Goal: Find specific page/section: Find specific page/section

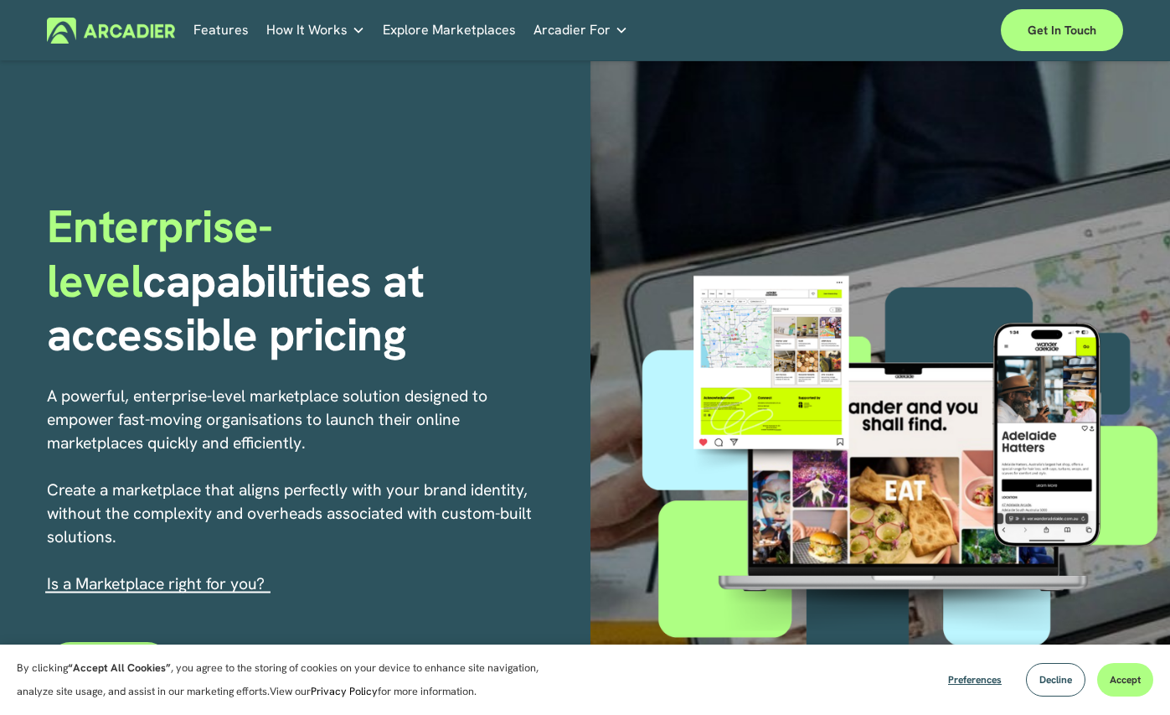
click at [0, 0] on div "Partners No in-house development team? No problem. Use one of our partners." at bounding box center [0, 0] width 0 height 0
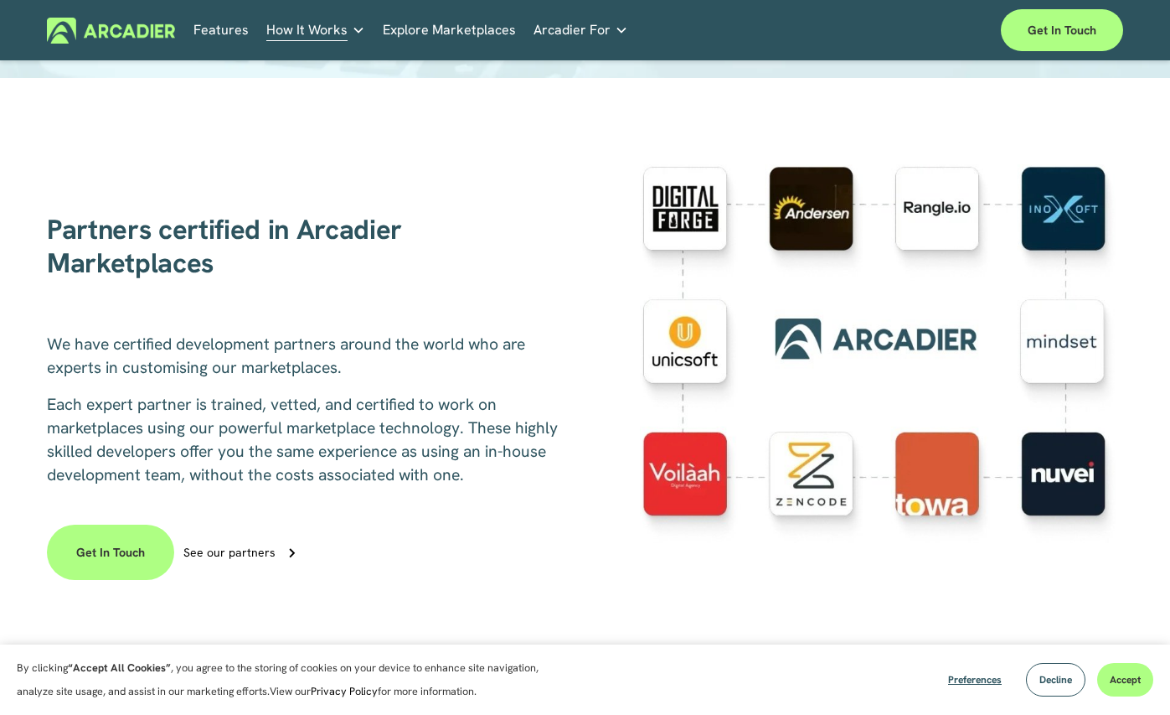
scroll to position [309, 0]
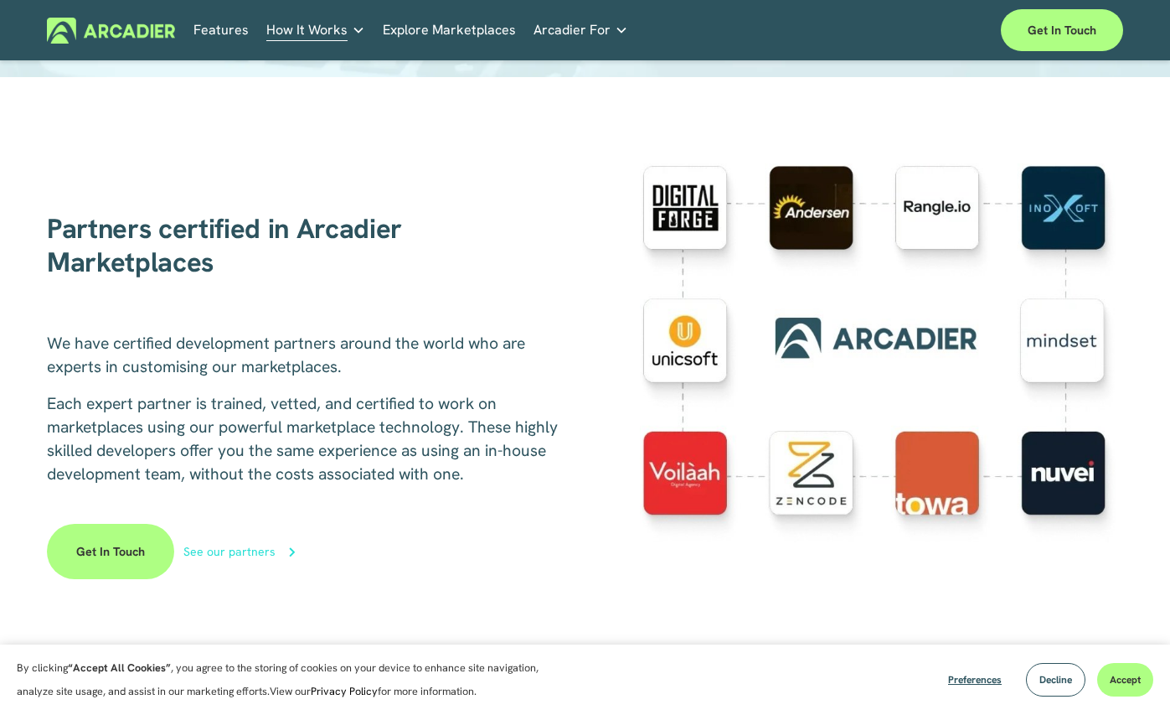
click at [225, 557] on div "See our partners" at bounding box center [229, 551] width 92 height 12
